Goal: Information Seeking & Learning: Learn about a topic

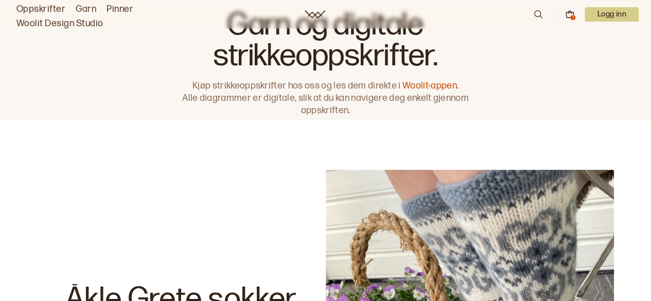
click at [58, 11] on link "Oppskrifter" at bounding box center [40, 9] width 49 height 14
click at [48, 10] on link "Oppskrifter" at bounding box center [40, 9] width 49 height 14
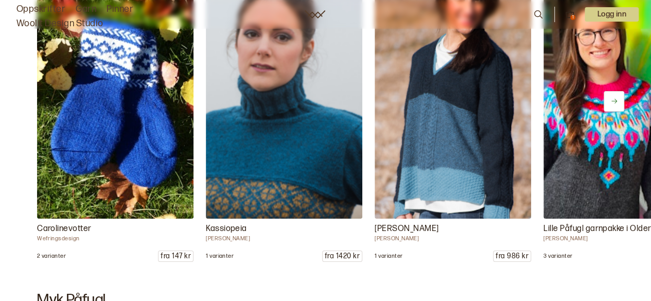
scroll to position [5680, 0]
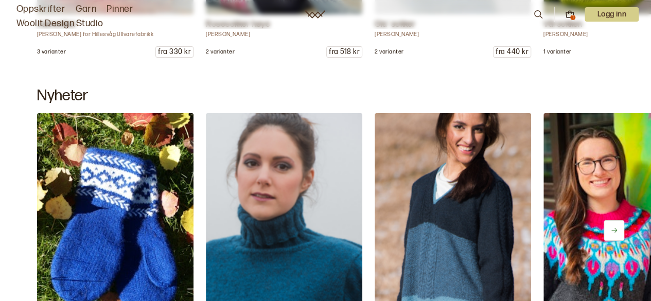
click at [539, 12] on icon at bounding box center [538, 14] width 8 height 8
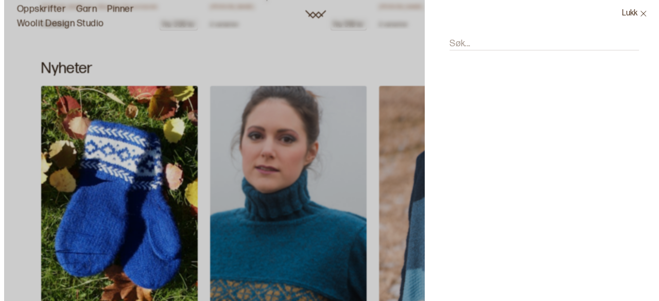
scroll to position [5708, 0]
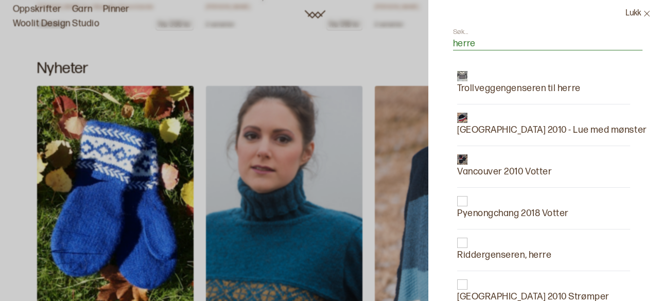
type input "herre"
click at [501, 250] on p "Riddergenseren, herre" at bounding box center [504, 255] width 94 height 14
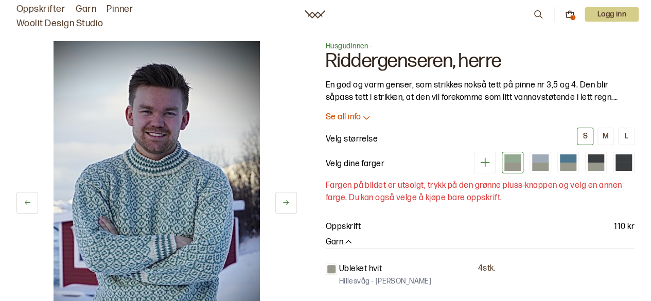
click at [291, 203] on button at bounding box center [286, 203] width 22 height 22
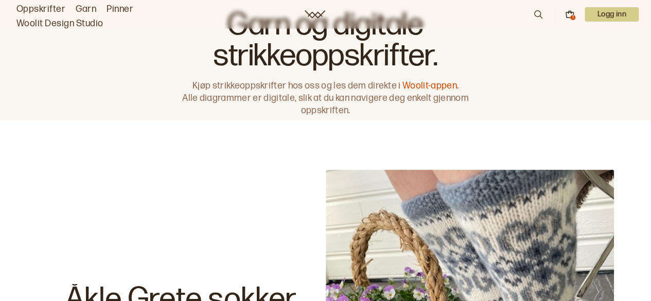
click at [540, 16] on icon at bounding box center [538, 14] width 8 height 8
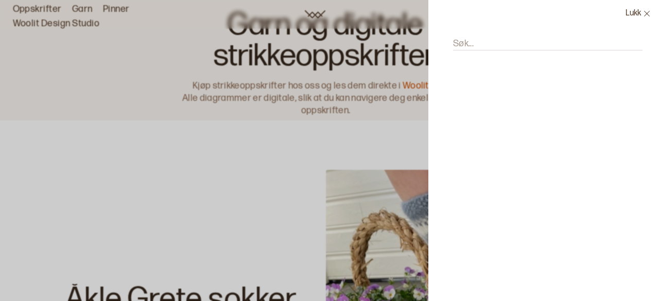
click at [487, 38] on input "Søk..." at bounding box center [547, 44] width 189 height 13
type input "herre"
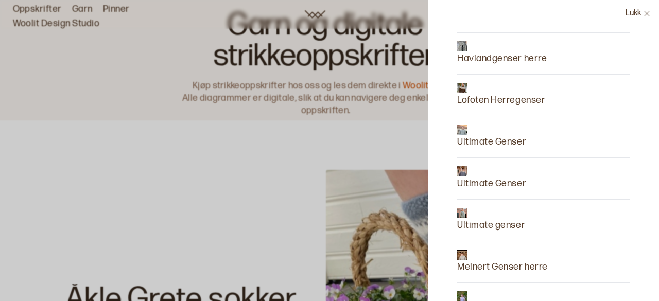
scroll to position [463, 0]
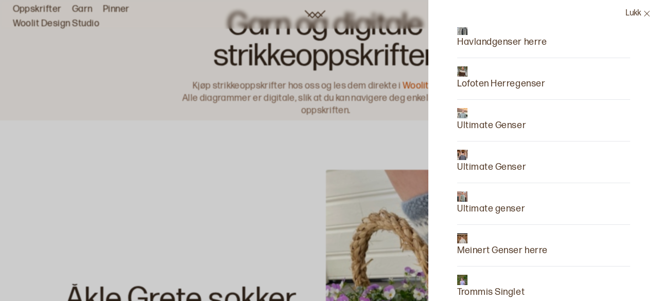
click at [491, 40] on p "Havlandgenser herre" at bounding box center [502, 42] width 90 height 14
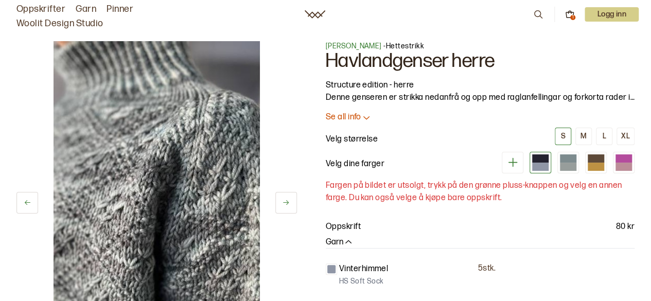
click at [287, 205] on icon at bounding box center [286, 203] width 8 height 8
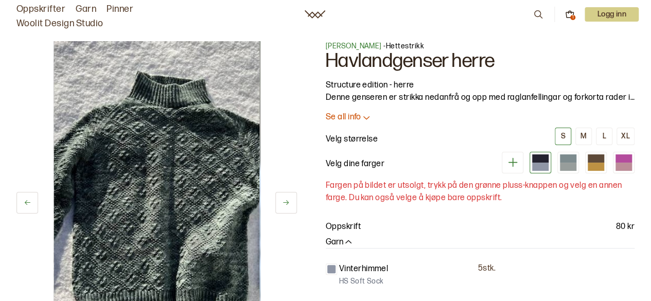
click at [287, 204] on icon at bounding box center [286, 203] width 8 height 8
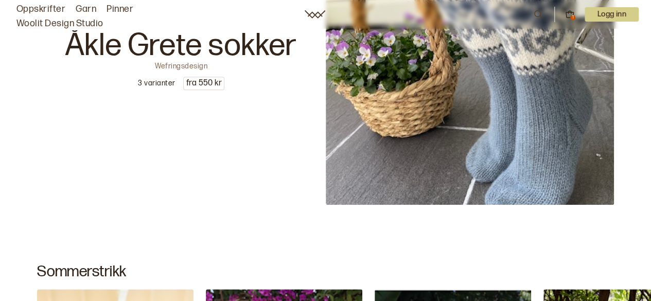
scroll to position [257, 0]
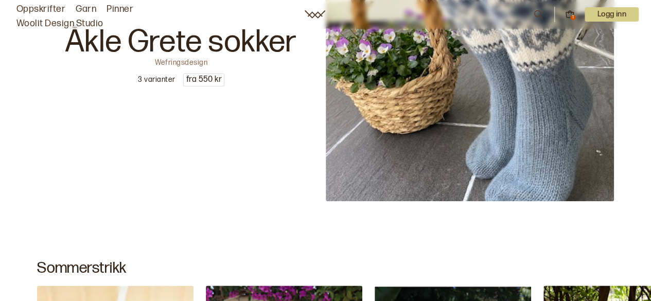
click at [49, 22] on link "Woolit Design Studio" at bounding box center [59, 23] width 87 height 14
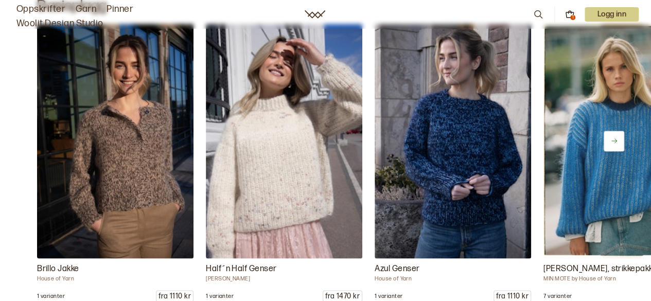
scroll to position [4786, 0]
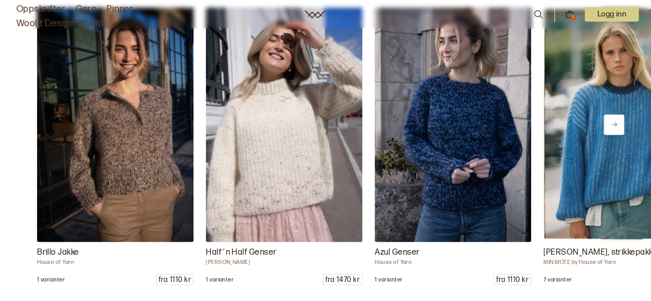
click at [609, 118] on button at bounding box center [614, 124] width 21 height 21
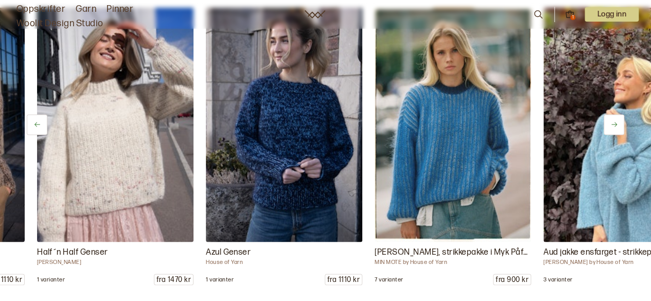
click at [609, 118] on button at bounding box center [614, 124] width 21 height 21
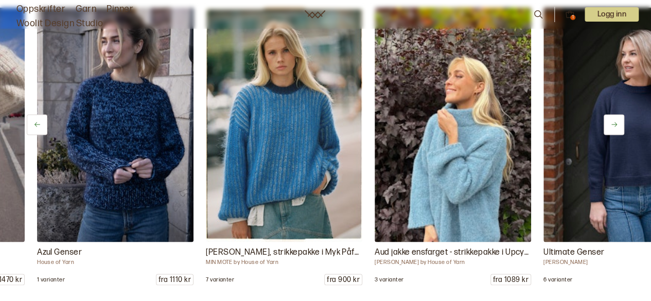
click at [609, 118] on button at bounding box center [614, 124] width 21 height 21
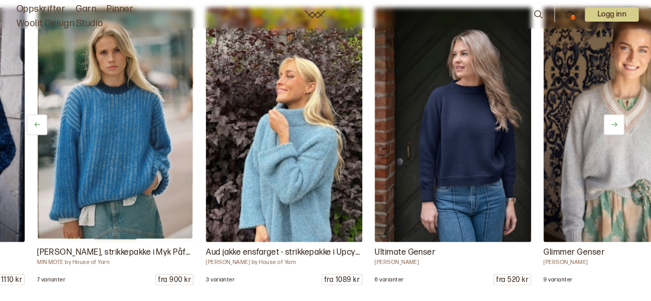
click at [609, 118] on button at bounding box center [614, 124] width 21 height 21
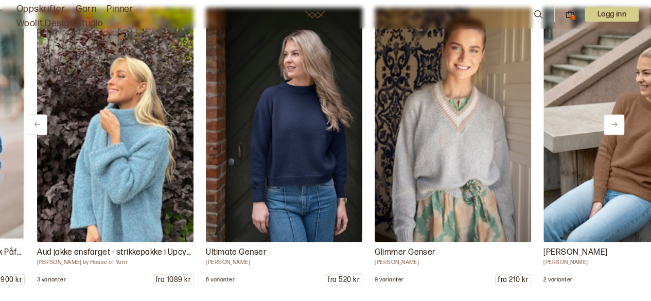
click at [615, 120] on icon at bounding box center [614, 124] width 8 height 8
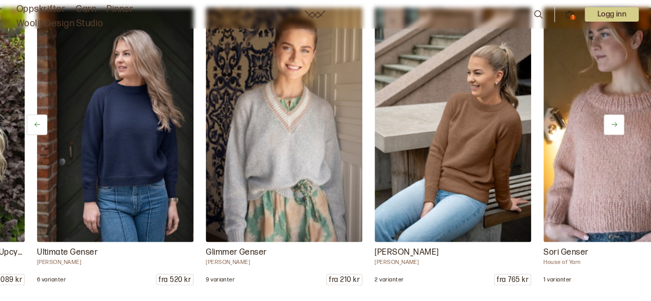
click at [615, 120] on icon at bounding box center [614, 124] width 8 height 8
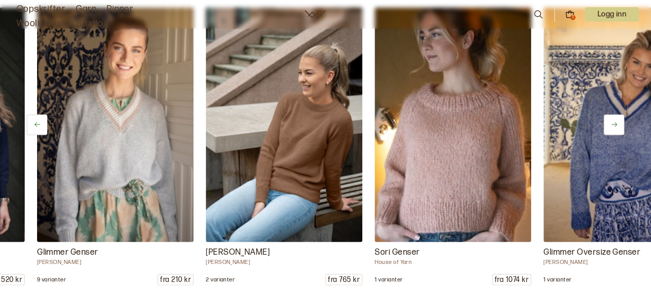
click at [615, 120] on icon at bounding box center [614, 124] width 8 height 8
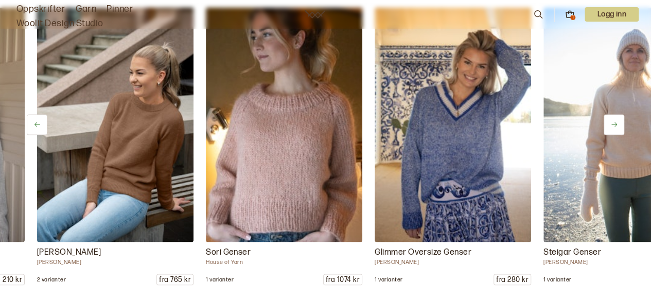
click at [615, 120] on icon at bounding box center [614, 124] width 8 height 8
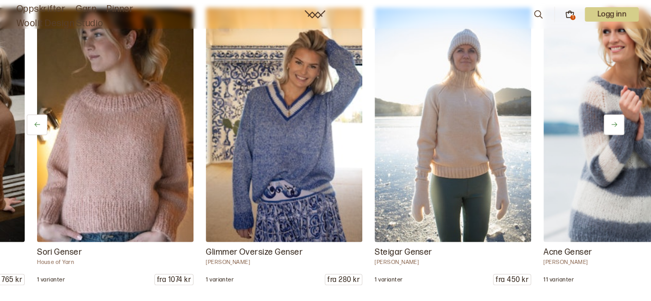
click at [615, 120] on icon at bounding box center [614, 124] width 8 height 8
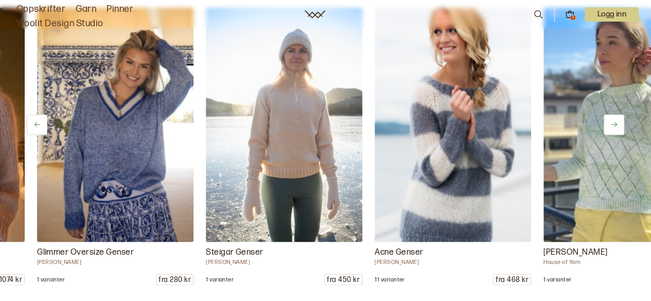
click at [615, 120] on icon at bounding box center [614, 124] width 8 height 8
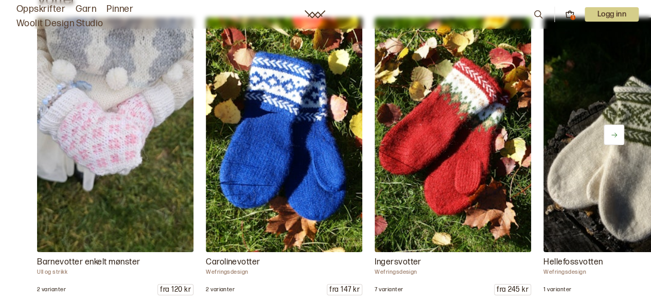
scroll to position [3733, 0]
